Goal: Book appointment/travel/reservation

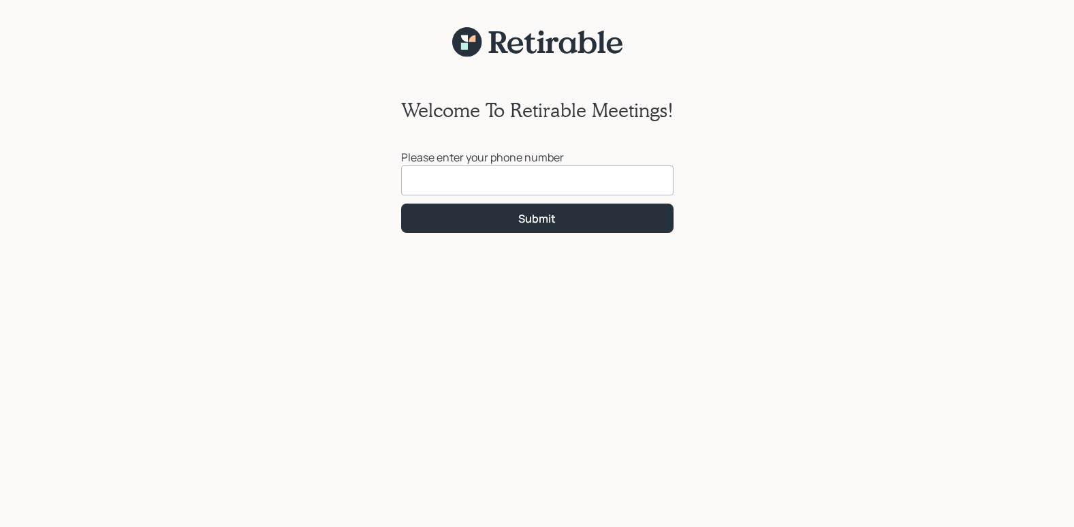
click at [408, 181] on input at bounding box center [537, 181] width 272 height 30
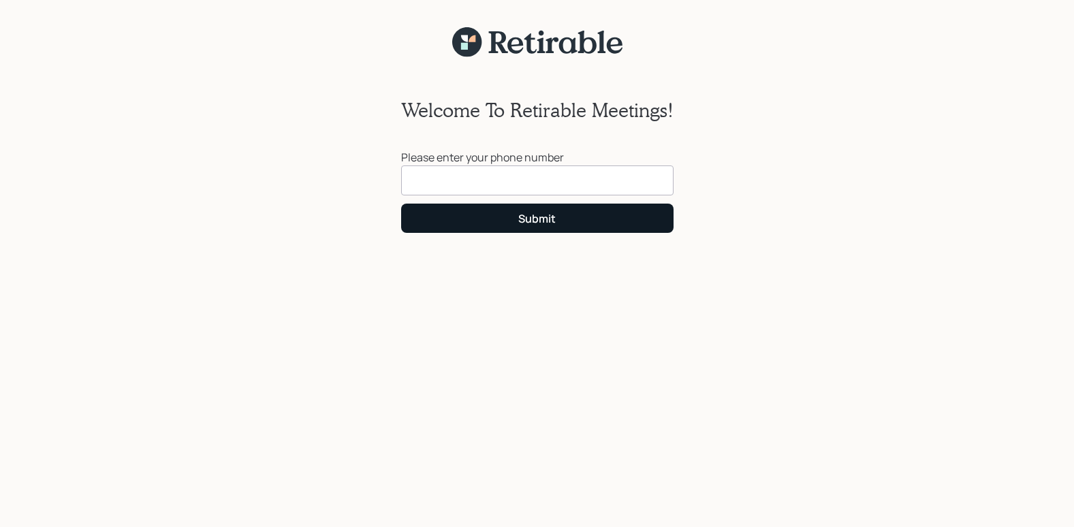
type input "[PHONE_NUMBER]"
click at [479, 215] on button "Submit" at bounding box center [537, 218] width 272 height 29
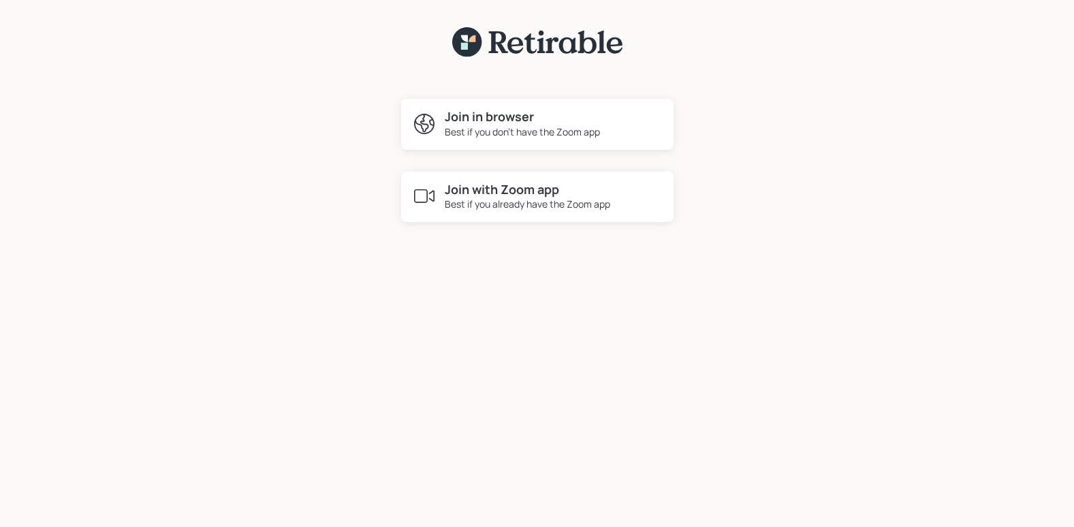
click at [512, 191] on h4 "Join with Zoom app" at bounding box center [528, 190] width 166 height 15
